Goal: Complete application form

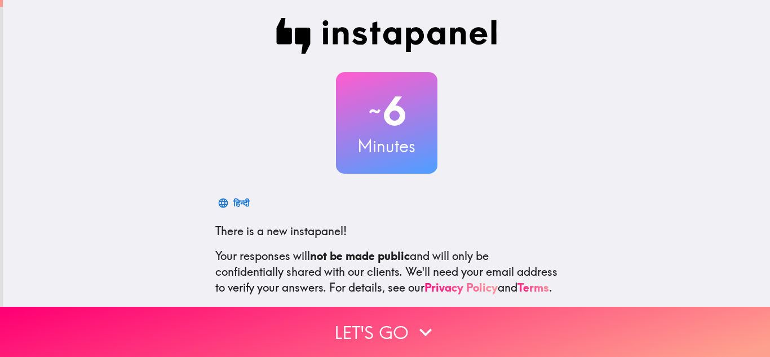
scroll to position [112, 0]
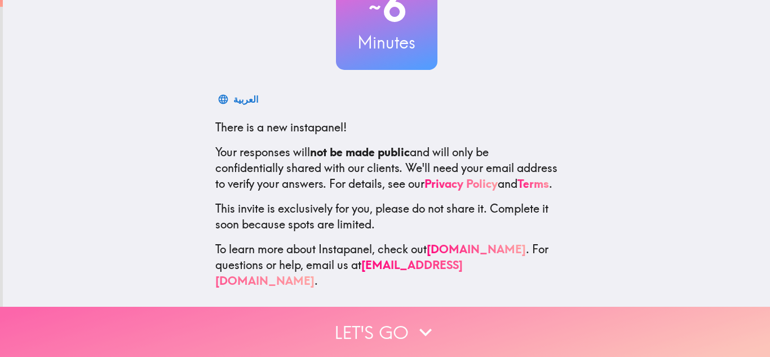
click at [413, 321] on icon "button" at bounding box center [425, 332] width 25 height 25
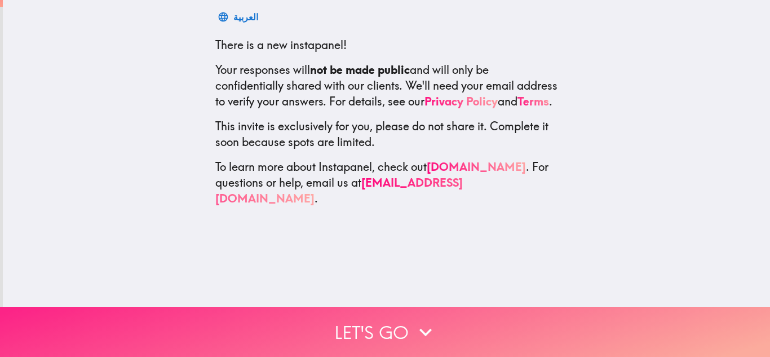
scroll to position [0, 0]
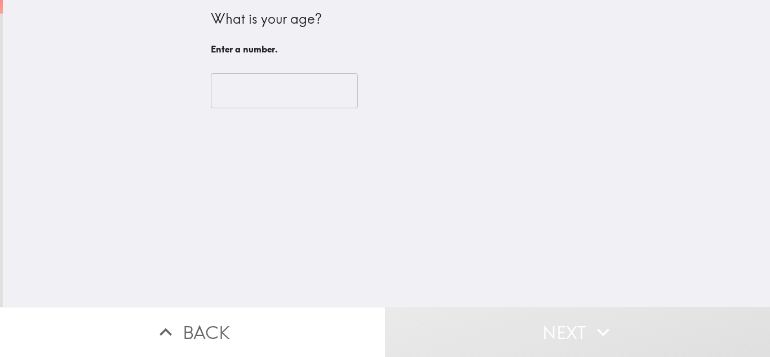
click at [301, 83] on input "number" at bounding box center [284, 90] width 147 height 35
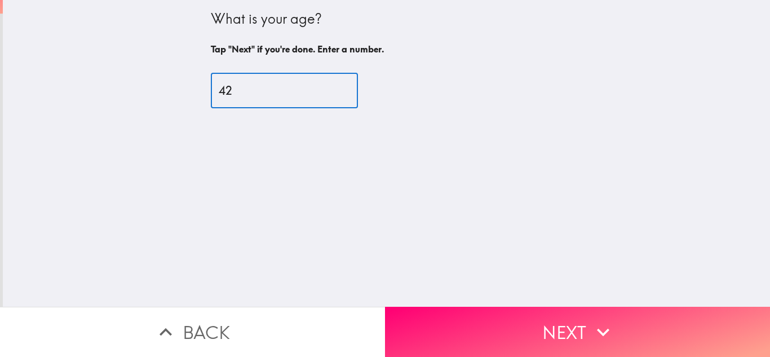
type input "42"
click at [514, 307] on button "Next" at bounding box center [577, 332] width 385 height 50
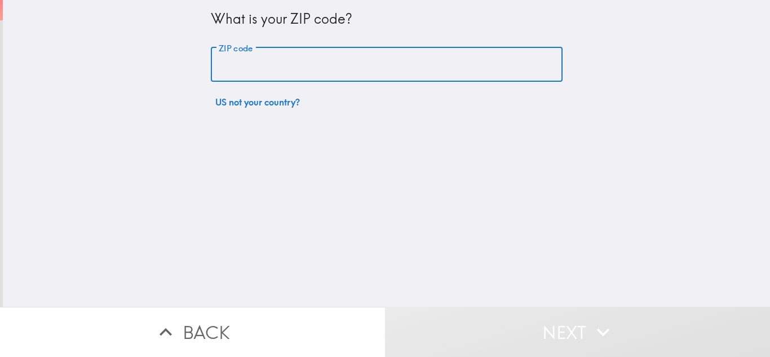
click at [355, 58] on input "ZIP code" at bounding box center [387, 64] width 352 height 35
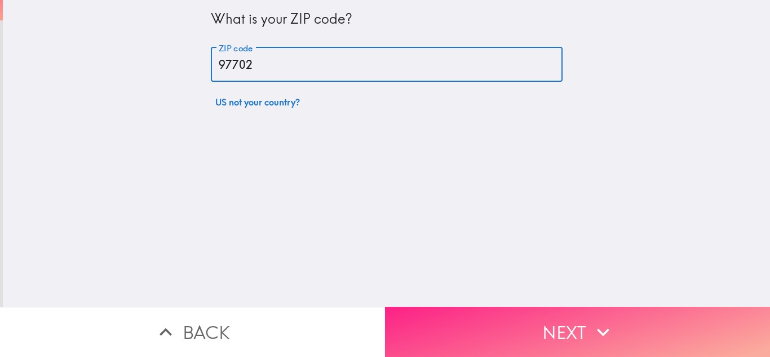
type input "97702"
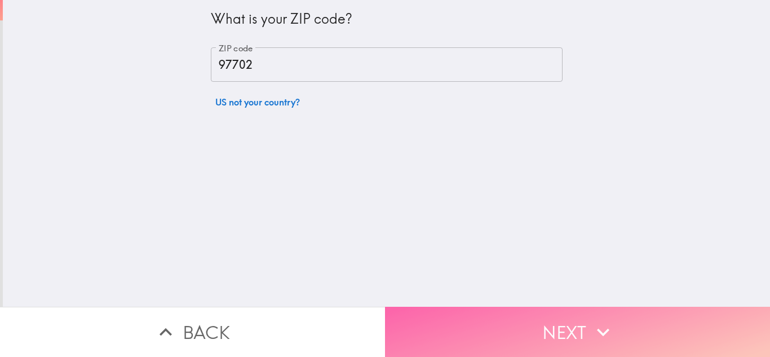
click at [483, 321] on button "Next" at bounding box center [577, 332] width 385 height 50
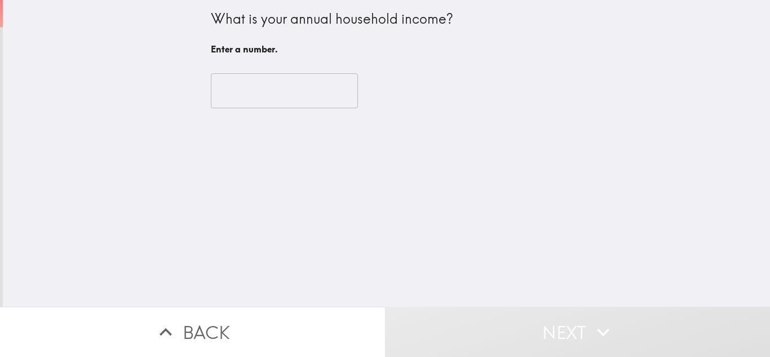
click at [306, 104] on input "number" at bounding box center [284, 90] width 147 height 35
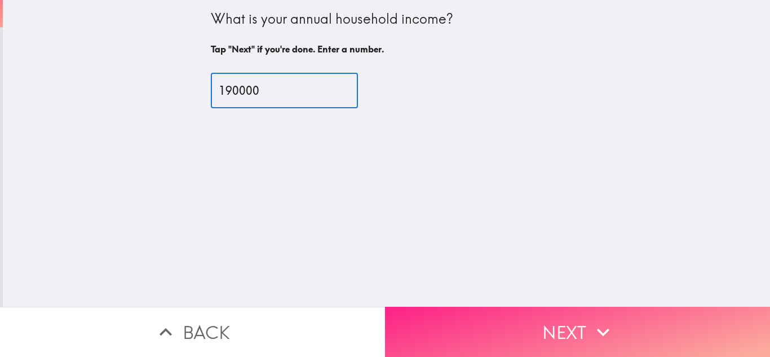
type input "190000"
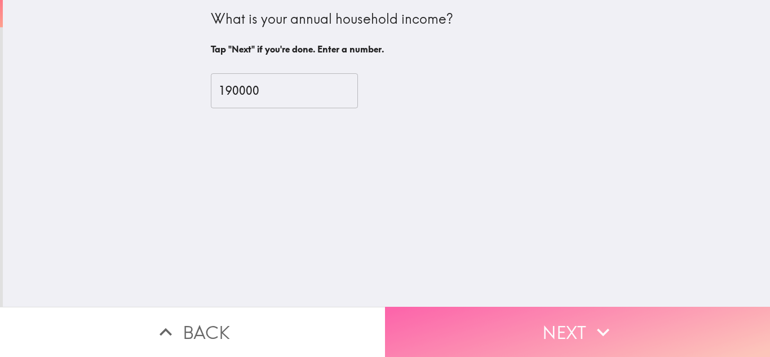
click at [462, 312] on button "Next" at bounding box center [577, 332] width 385 height 50
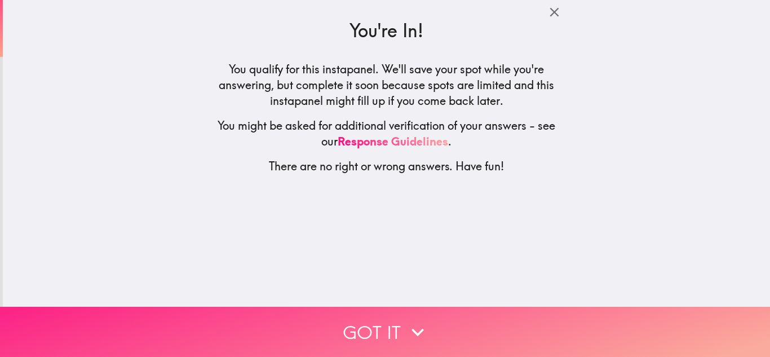
click at [435, 326] on button "Got it" at bounding box center [385, 332] width 770 height 50
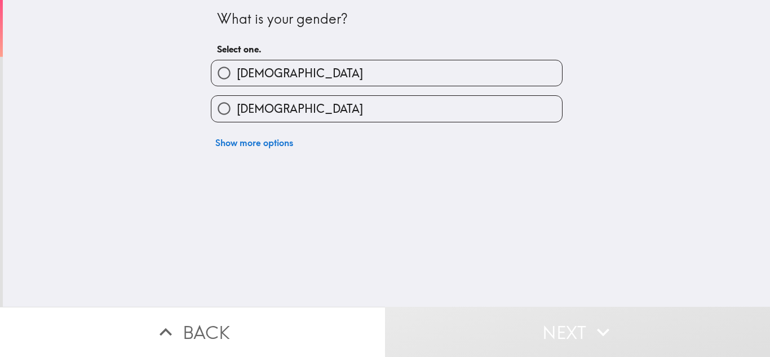
click at [327, 74] on label "[DEMOGRAPHIC_DATA]" at bounding box center [386, 72] width 351 height 25
click at [237, 74] on input "[DEMOGRAPHIC_DATA]" at bounding box center [223, 72] width 25 height 25
radio input "true"
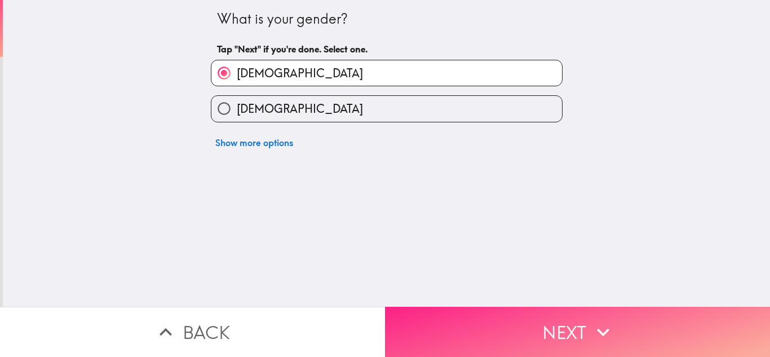
click at [585, 320] on button "Next" at bounding box center [577, 332] width 385 height 50
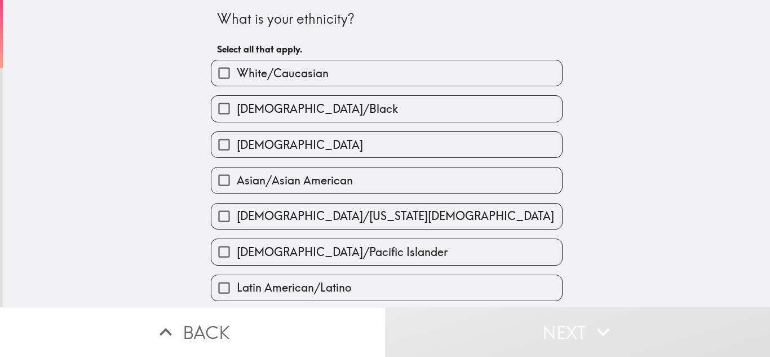
click at [316, 73] on span "White/Caucasian" at bounding box center [283, 73] width 92 height 16
click at [237, 73] on input "White/Caucasian" at bounding box center [223, 72] width 25 height 25
checkbox input "true"
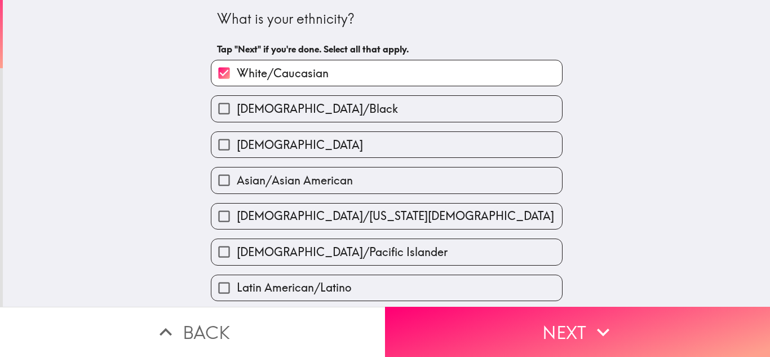
click at [298, 142] on label "[DEMOGRAPHIC_DATA]" at bounding box center [386, 144] width 351 height 25
click at [237, 142] on input "[DEMOGRAPHIC_DATA]" at bounding box center [223, 144] width 25 height 25
checkbox input "true"
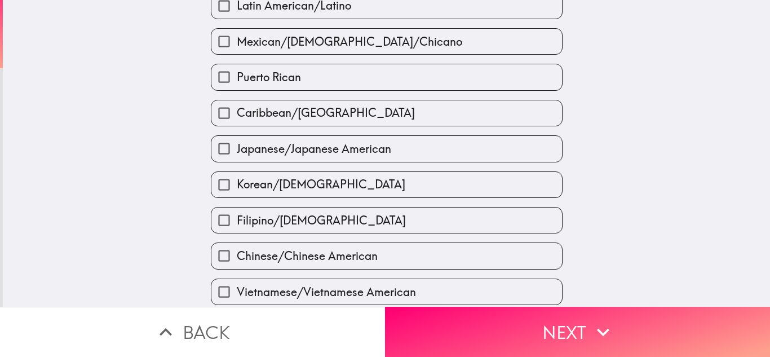
scroll to position [395, 0]
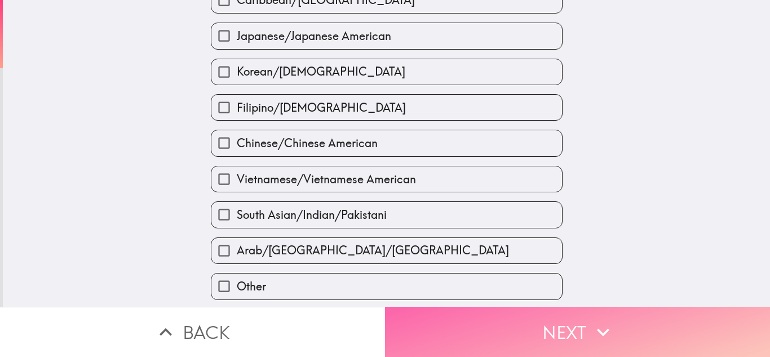
click at [491, 320] on button "Next" at bounding box center [577, 332] width 385 height 50
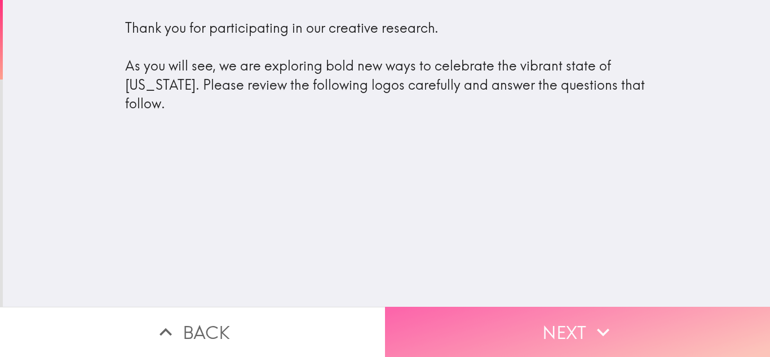
click at [535, 321] on button "Next" at bounding box center [577, 332] width 385 height 50
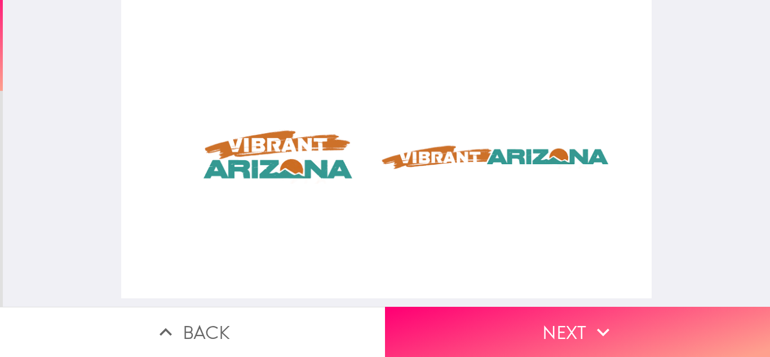
click at [515, 149] on div at bounding box center [386, 149] width 530 height 298
click at [307, 164] on div at bounding box center [386, 149] width 530 height 298
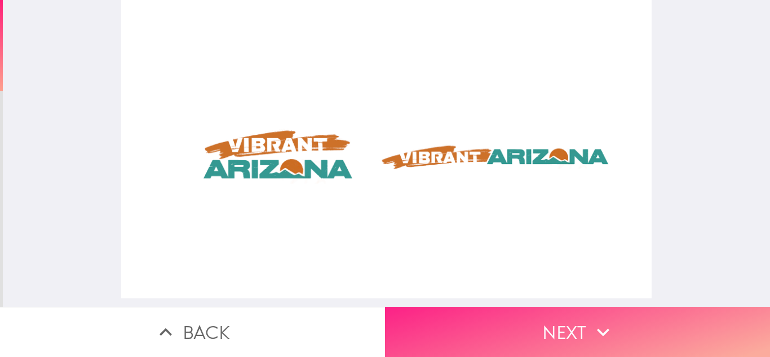
click at [533, 330] on button "Next" at bounding box center [577, 332] width 385 height 50
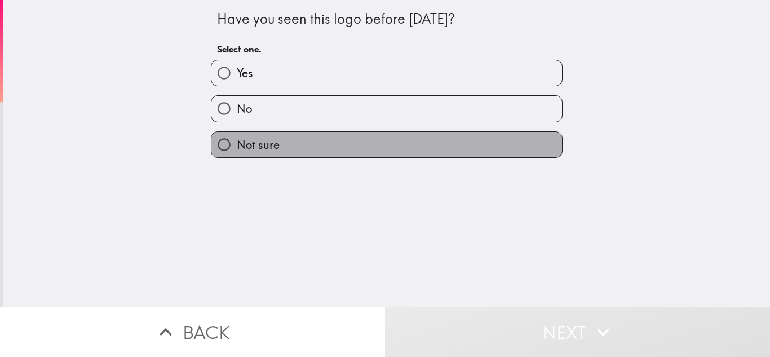
click at [337, 143] on label "Not sure" at bounding box center [386, 144] width 351 height 25
click at [237, 143] on input "Not sure" at bounding box center [223, 144] width 25 height 25
radio input "true"
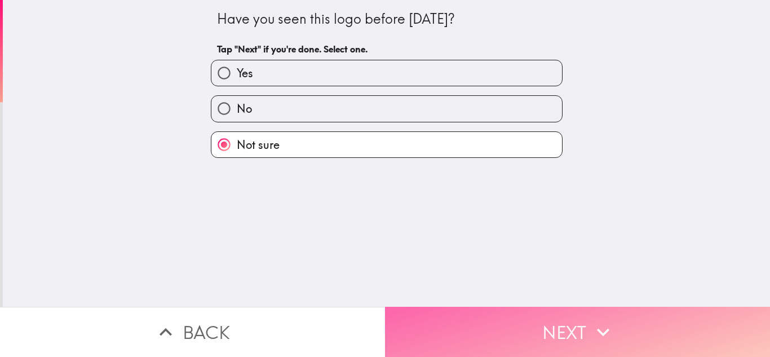
click at [508, 322] on button "Next" at bounding box center [577, 332] width 385 height 50
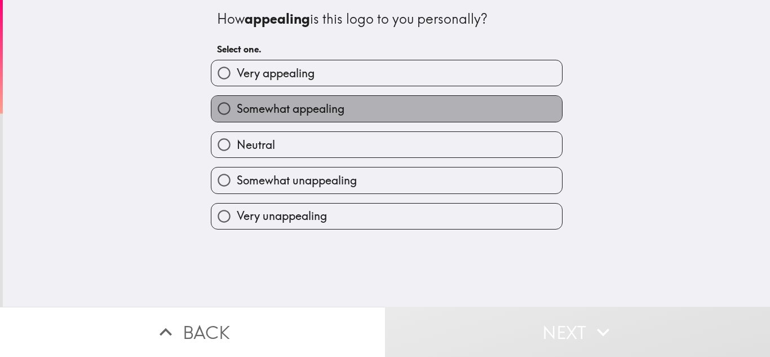
click at [419, 111] on label "Somewhat appealing" at bounding box center [386, 108] width 351 height 25
click at [237, 111] on input "Somewhat appealing" at bounding box center [223, 108] width 25 height 25
radio input "true"
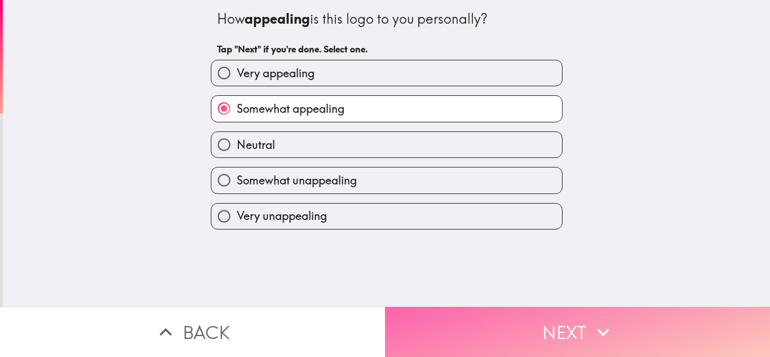
click at [510, 312] on button "Next" at bounding box center [577, 332] width 385 height 50
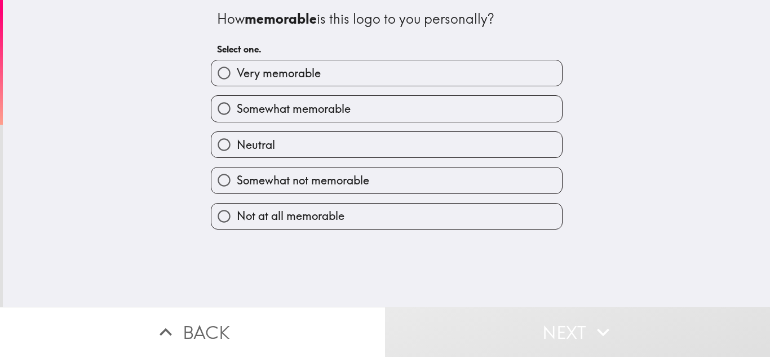
click at [361, 109] on label "Somewhat memorable" at bounding box center [386, 108] width 351 height 25
click at [237, 109] on input "Somewhat memorable" at bounding box center [223, 108] width 25 height 25
radio input "true"
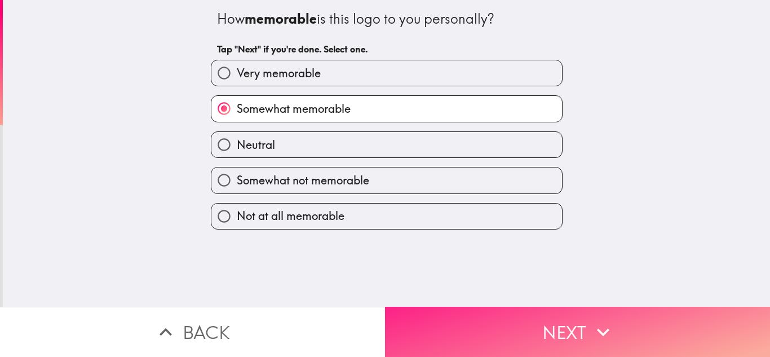
click at [493, 325] on button "Next" at bounding box center [577, 332] width 385 height 50
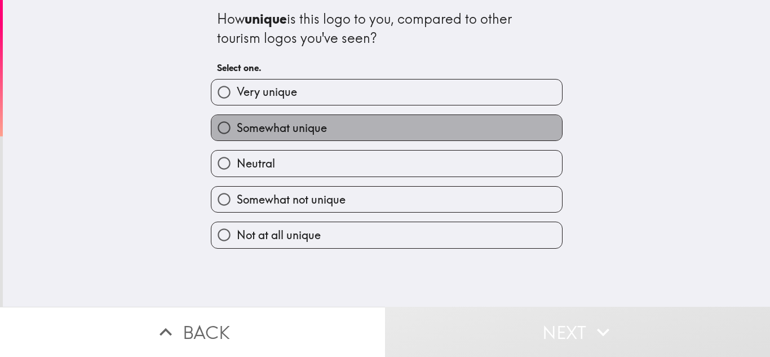
click at [366, 130] on label "Somewhat unique" at bounding box center [386, 127] width 351 height 25
click at [237, 130] on input "Somewhat unique" at bounding box center [223, 127] width 25 height 25
radio input "true"
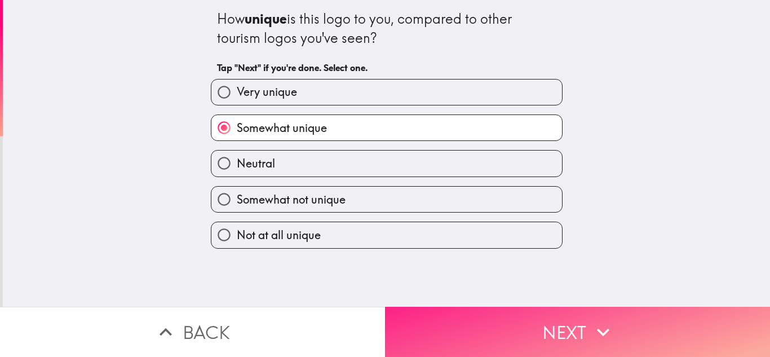
click at [488, 315] on button "Next" at bounding box center [577, 332] width 385 height 50
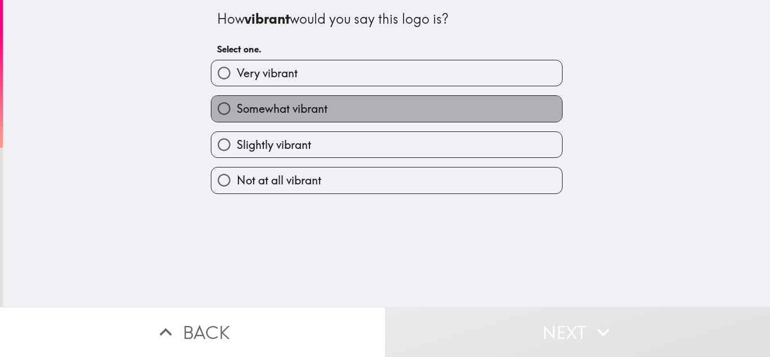
click at [313, 105] on span "Somewhat vibrant" at bounding box center [282, 109] width 91 height 16
click at [237, 105] on input "Somewhat vibrant" at bounding box center [223, 108] width 25 height 25
radio input "true"
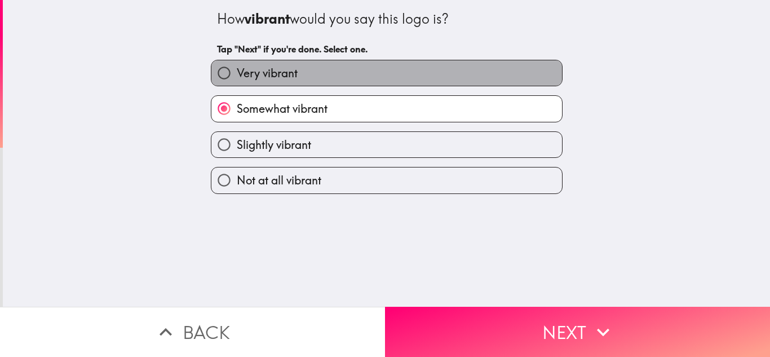
click at [337, 68] on label "Very vibrant" at bounding box center [386, 72] width 351 height 25
click at [237, 68] on input "Very vibrant" at bounding box center [223, 72] width 25 height 25
radio input "true"
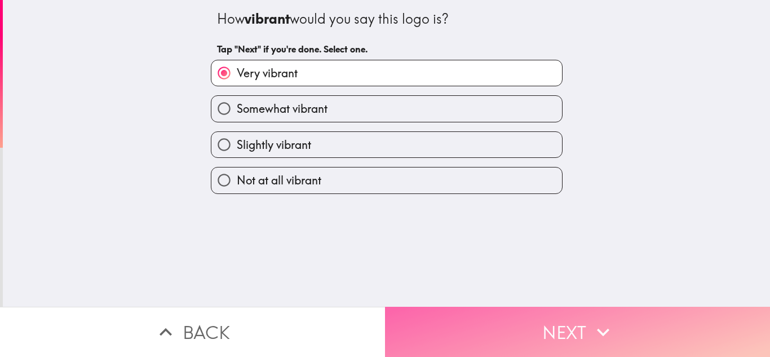
click at [484, 316] on button "Next" at bounding box center [577, 332] width 385 height 50
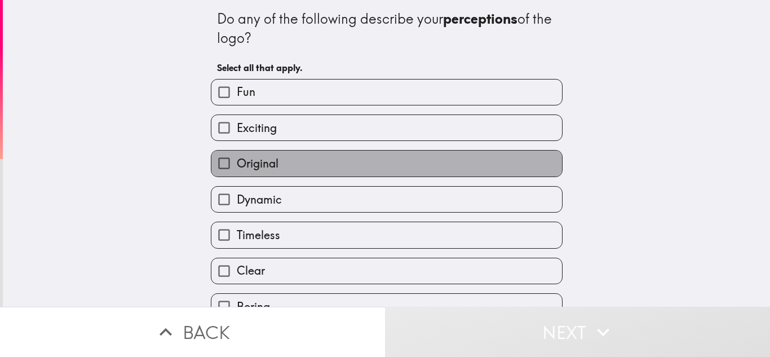
click at [313, 157] on label "Original" at bounding box center [386, 163] width 351 height 25
click at [237, 157] on input "Original" at bounding box center [223, 163] width 25 height 25
checkbox input "true"
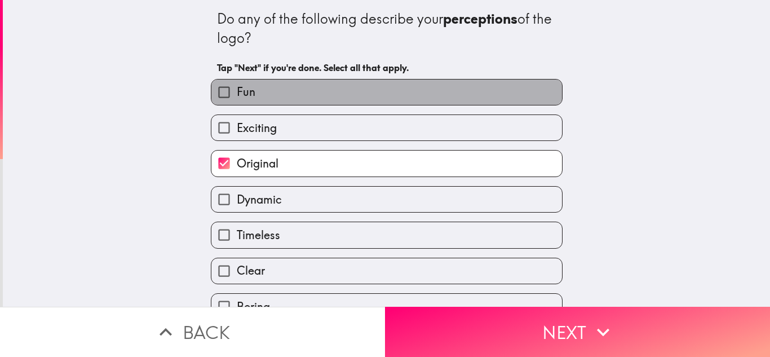
click at [299, 95] on label "Fun" at bounding box center [386, 92] width 351 height 25
click at [237, 95] on input "Fun" at bounding box center [223, 92] width 25 height 25
checkbox input "true"
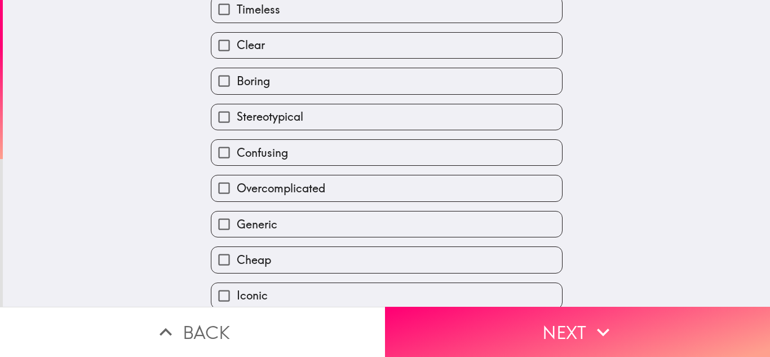
scroll to position [272, 0]
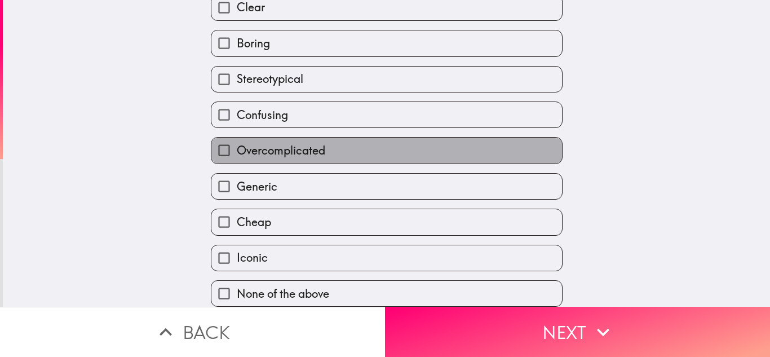
click at [301, 143] on span "Overcomplicated" at bounding box center [281, 151] width 89 height 16
click at [237, 143] on input "Overcomplicated" at bounding box center [223, 150] width 25 height 25
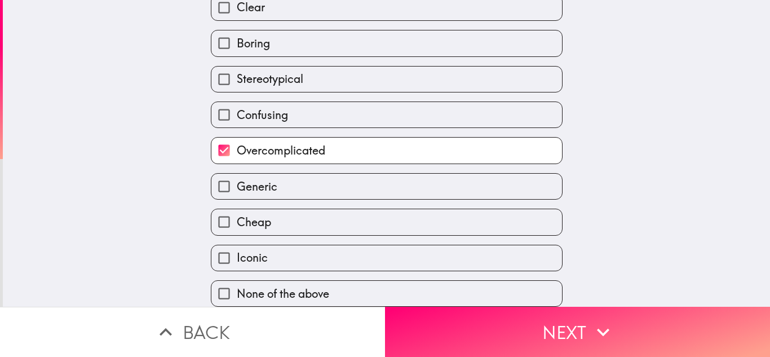
click at [306, 143] on span "Overcomplicated" at bounding box center [281, 151] width 89 height 16
click at [237, 142] on input "Overcomplicated" at bounding box center [223, 150] width 25 height 25
checkbox input "false"
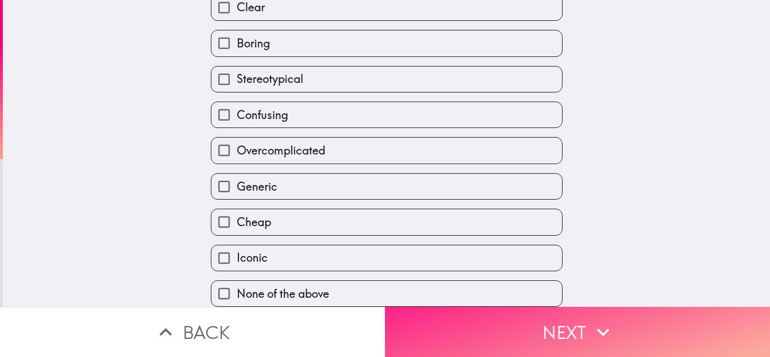
click at [470, 333] on button "Next" at bounding box center [577, 332] width 385 height 50
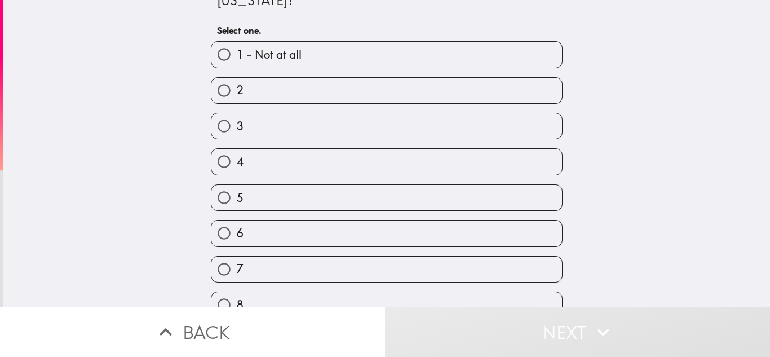
scroll to position [148, 0]
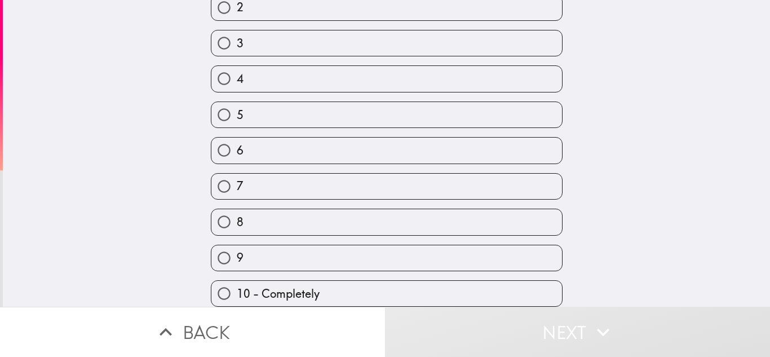
click at [316, 218] on label "8" at bounding box center [386, 221] width 351 height 25
click at [237, 218] on input "8" at bounding box center [223, 221] width 25 height 25
radio input "true"
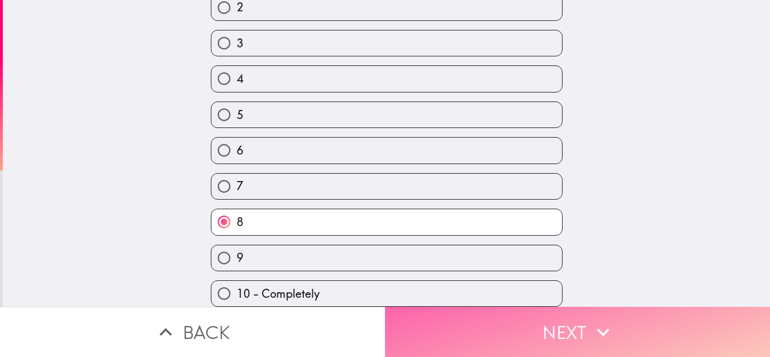
click at [559, 316] on button "Next" at bounding box center [577, 332] width 385 height 50
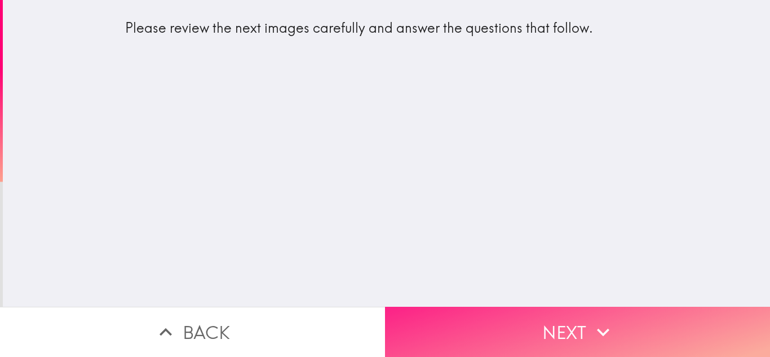
click at [560, 311] on button "Next" at bounding box center [577, 332] width 385 height 50
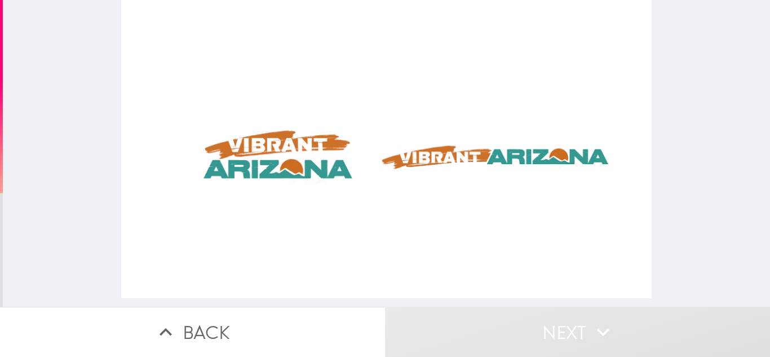
click at [314, 162] on div at bounding box center [386, 149] width 530 height 298
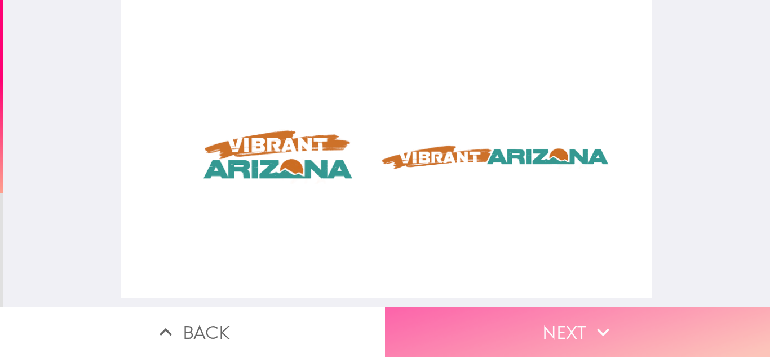
click at [501, 330] on button "Next" at bounding box center [577, 332] width 385 height 50
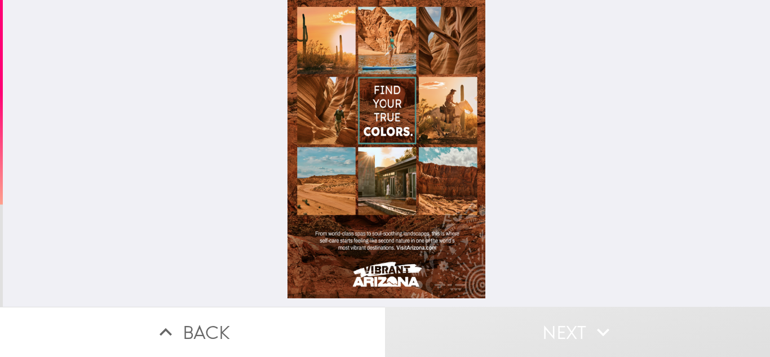
click at [383, 109] on div at bounding box center [387, 149] width 198 height 298
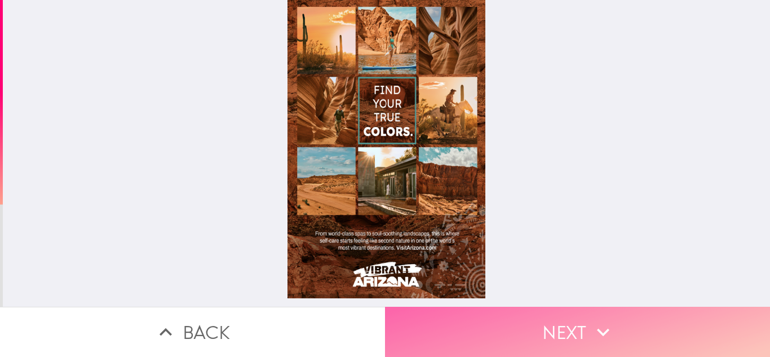
click at [426, 325] on button "Next" at bounding box center [577, 332] width 385 height 50
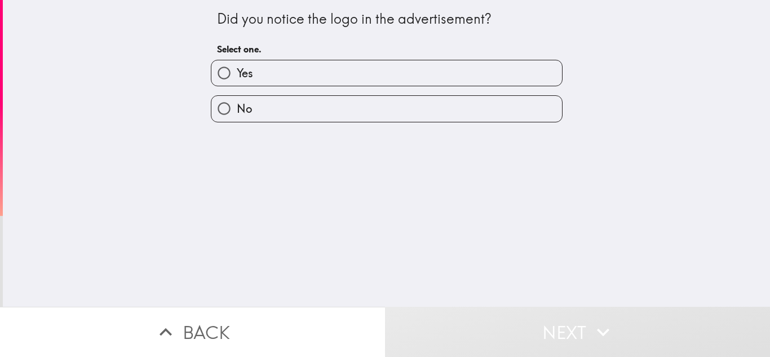
click at [358, 123] on div "Did you notice the logo in the advertisement? Select one. Yes No" at bounding box center [386, 153] width 767 height 307
click at [329, 71] on label "Yes" at bounding box center [386, 72] width 351 height 25
click at [237, 71] on input "Yes" at bounding box center [223, 72] width 25 height 25
radio input "true"
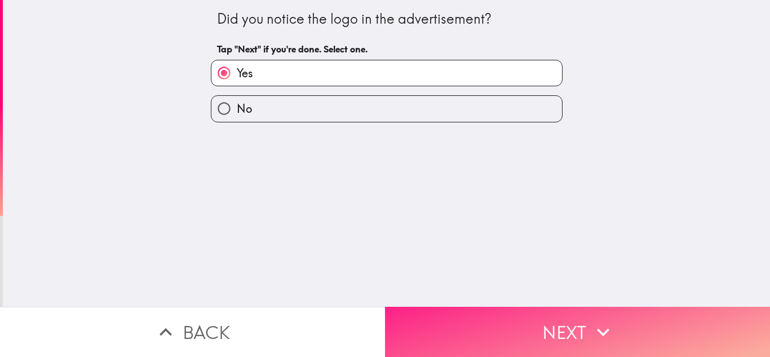
click at [485, 325] on button "Next" at bounding box center [577, 332] width 385 height 50
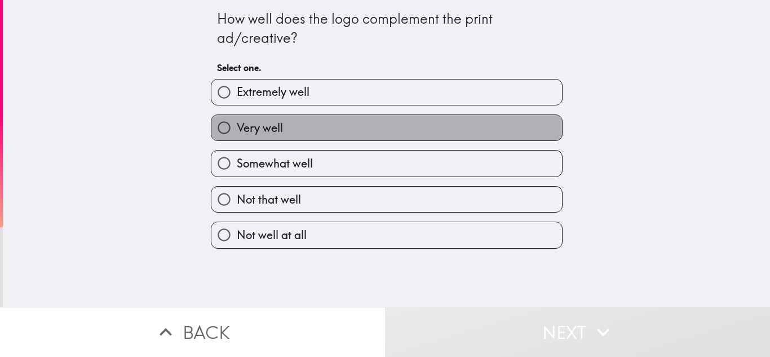
click at [339, 130] on label "Very well" at bounding box center [386, 127] width 351 height 25
click at [237, 130] on input "Very well" at bounding box center [223, 127] width 25 height 25
radio input "true"
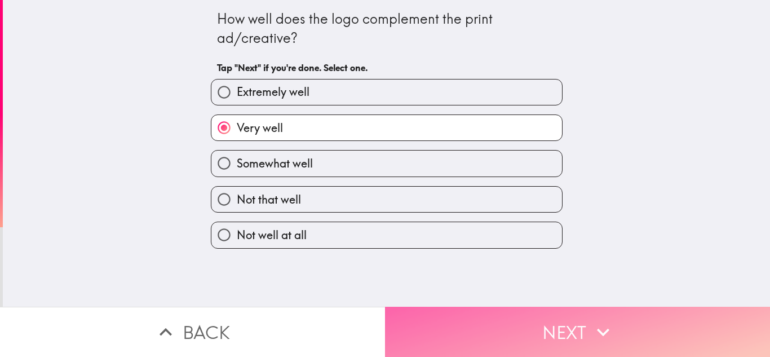
click at [493, 323] on button "Next" at bounding box center [577, 332] width 385 height 50
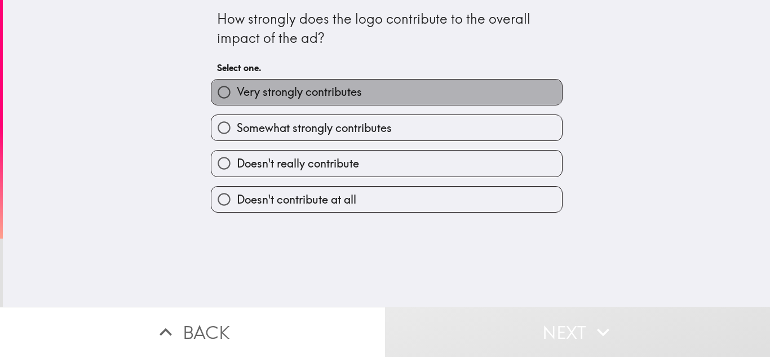
click at [338, 94] on span "Very strongly contributes" at bounding box center [299, 92] width 125 height 16
click at [237, 94] on input "Very strongly contributes" at bounding box center [223, 92] width 25 height 25
radio input "true"
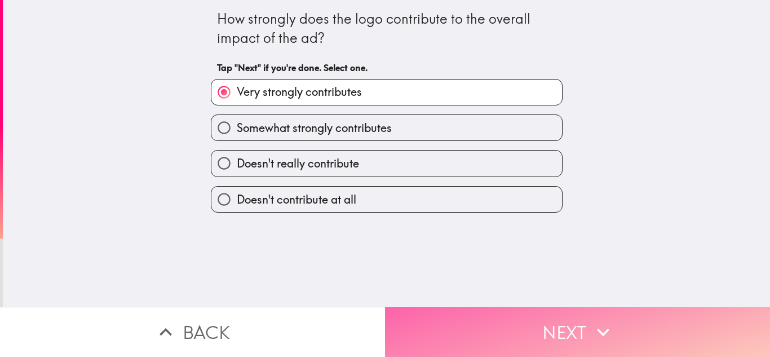
click at [540, 319] on button "Next" at bounding box center [577, 332] width 385 height 50
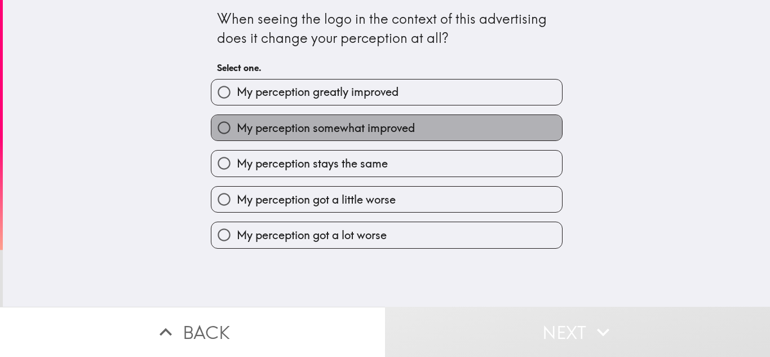
click at [382, 127] on span "My perception somewhat improved" at bounding box center [326, 128] width 178 height 16
click at [237, 127] on input "My perception somewhat improved" at bounding box center [223, 127] width 25 height 25
radio input "true"
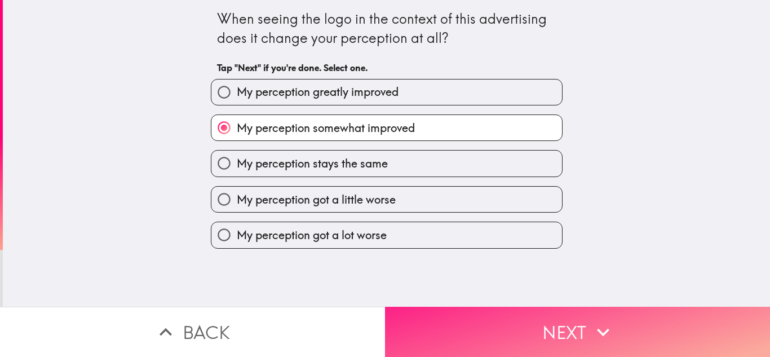
click at [487, 319] on button "Next" at bounding box center [577, 332] width 385 height 50
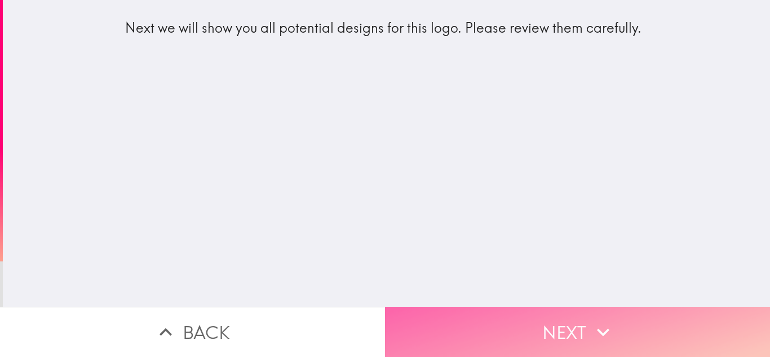
click at [489, 319] on button "Next" at bounding box center [577, 332] width 385 height 50
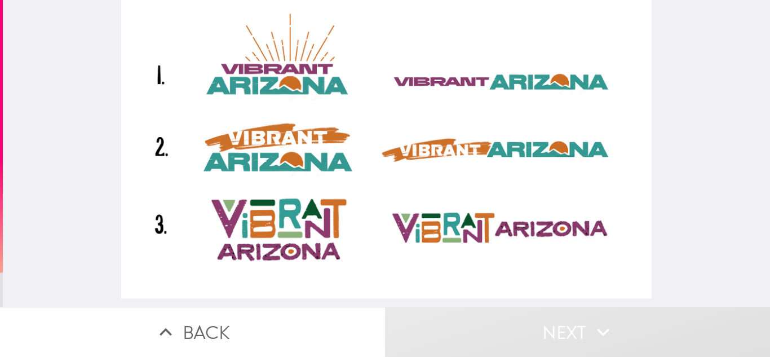
click at [308, 144] on div at bounding box center [386, 149] width 530 height 298
click at [301, 157] on div at bounding box center [386, 149] width 530 height 298
click at [447, 83] on div at bounding box center [386, 149] width 530 height 298
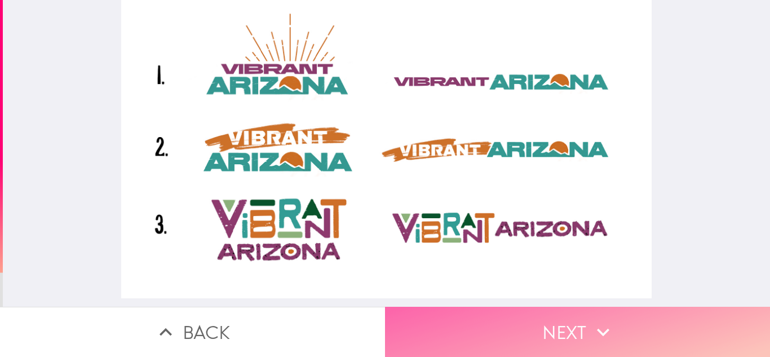
click at [518, 321] on button "Next" at bounding box center [577, 332] width 385 height 50
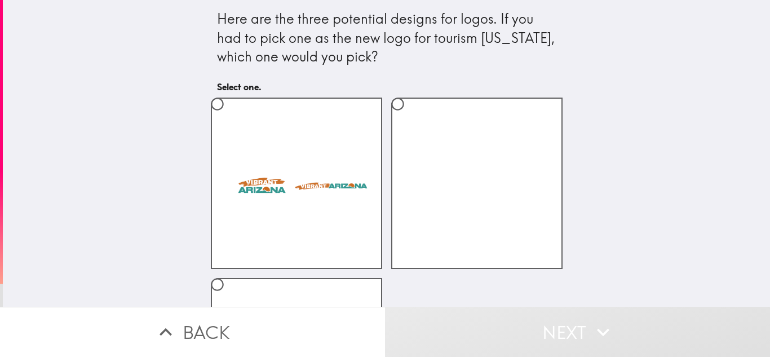
scroll to position [151, 0]
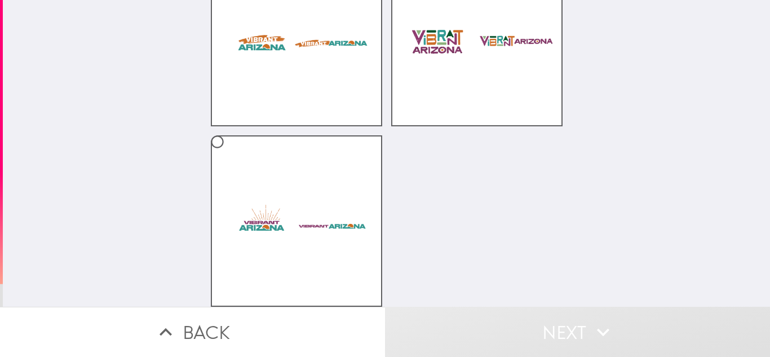
click at [323, 79] on label at bounding box center [296, 40] width 171 height 171
radio input "true"
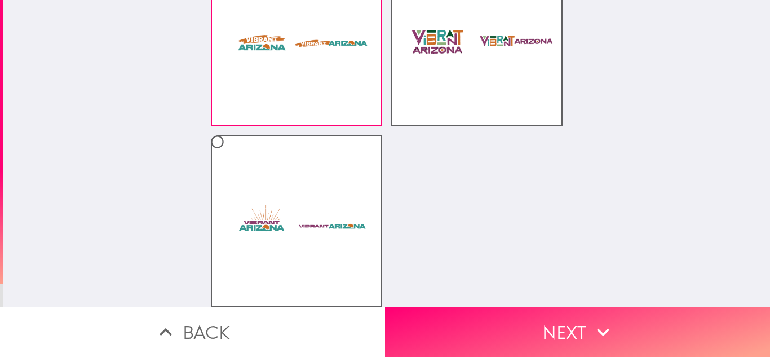
click at [511, 310] on button "Next" at bounding box center [577, 332] width 385 height 50
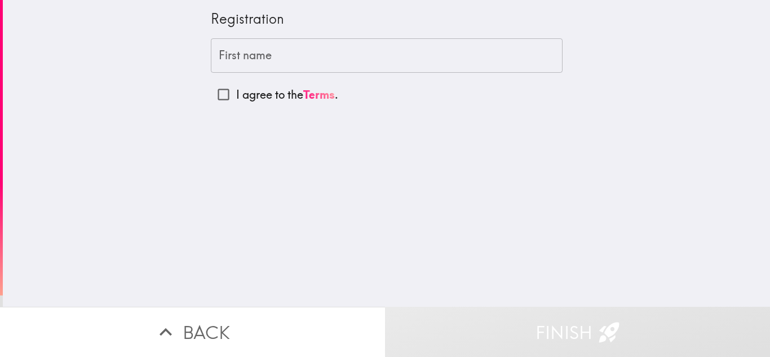
click at [294, 56] on input "First name" at bounding box center [387, 55] width 352 height 35
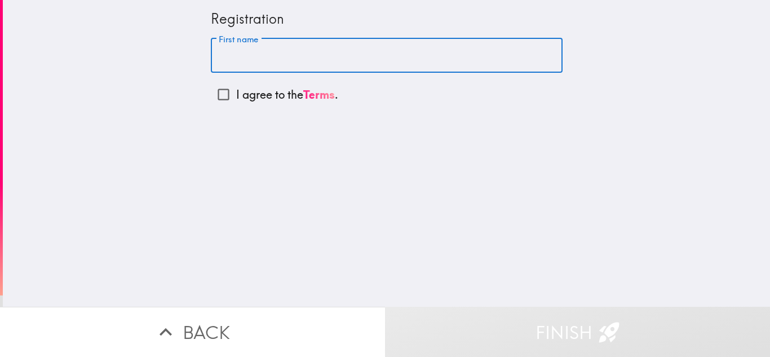
type input "[PERSON_NAME]"
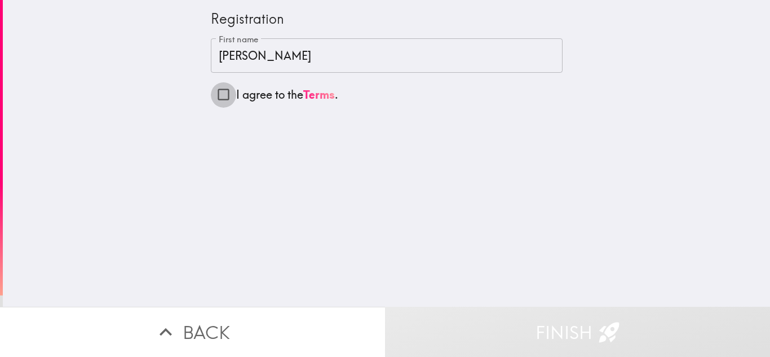
click at [228, 93] on label "I agree to the Terms ." at bounding box center [387, 94] width 352 height 25
click at [228, 93] on input "I agree to the Terms ." at bounding box center [223, 94] width 25 height 25
checkbox input "true"
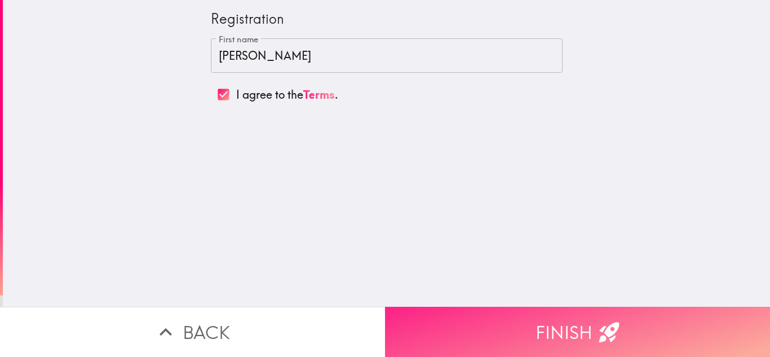
click at [476, 326] on button "Finish" at bounding box center [577, 332] width 385 height 50
